Goal: Check status

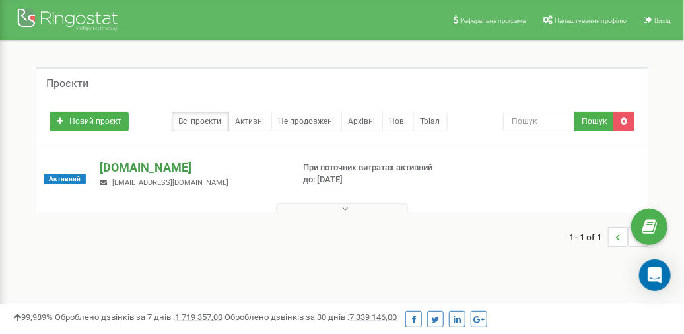
click at [131, 167] on p "[DOMAIN_NAME]" at bounding box center [191, 167] width 182 height 17
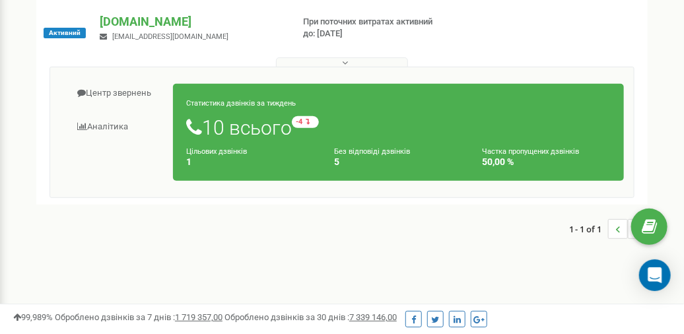
scroll to position [131, 0]
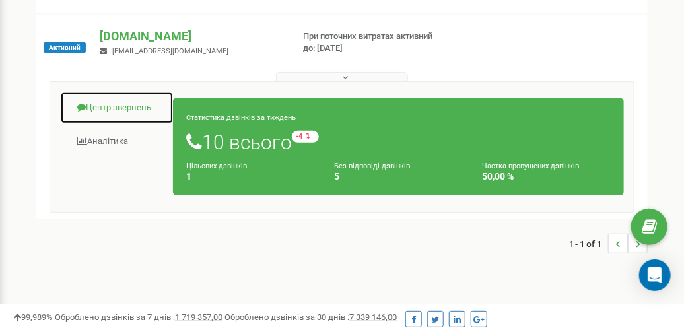
click at [102, 106] on link "Центр звернень" at bounding box center [117, 108] width 114 height 32
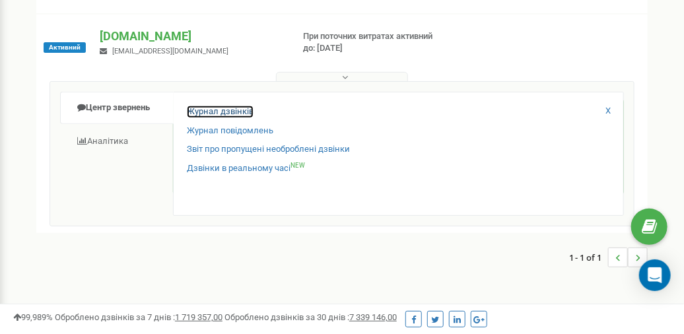
click at [210, 111] on link "Журнал дзвінків" at bounding box center [220, 112] width 67 height 13
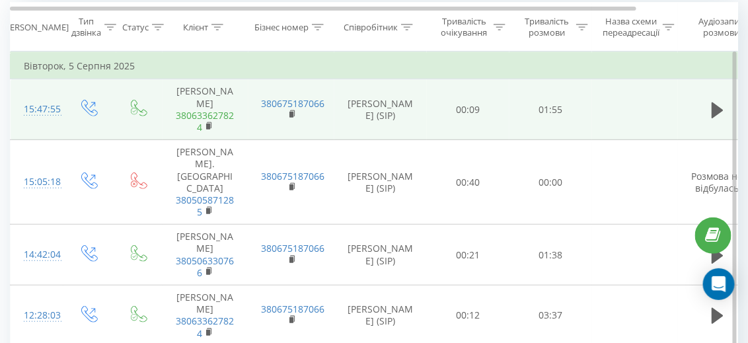
scroll to position [66, 0]
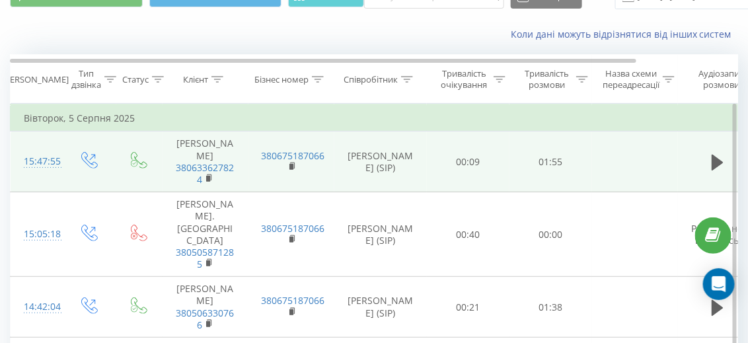
click at [576, 167] on td "01:55" at bounding box center [550, 161] width 83 height 61
click at [693, 170] on icon at bounding box center [717, 163] width 12 height 16
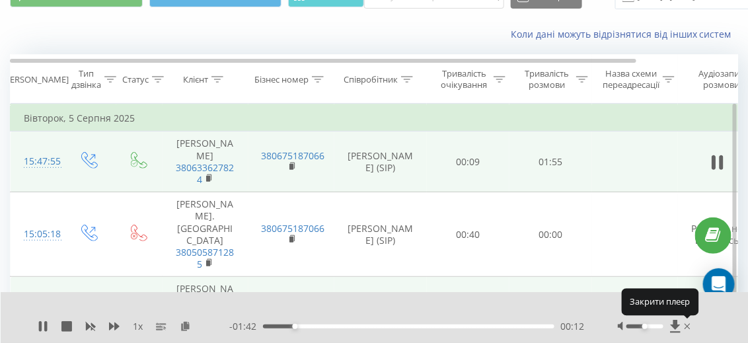
click at [688, 324] on icon at bounding box center [687, 326] width 6 height 11
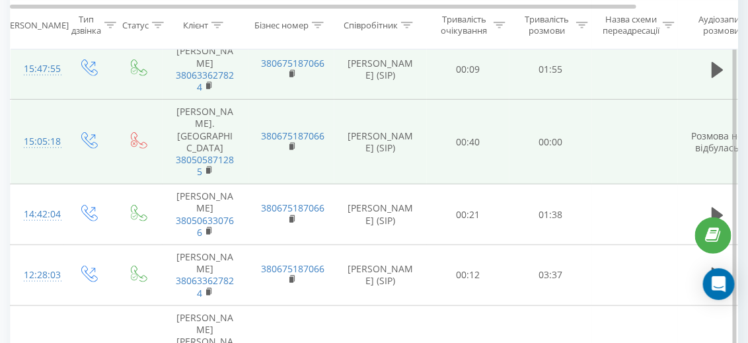
scroll to position [131, 0]
